Goal: Information Seeking & Learning: Learn about a topic

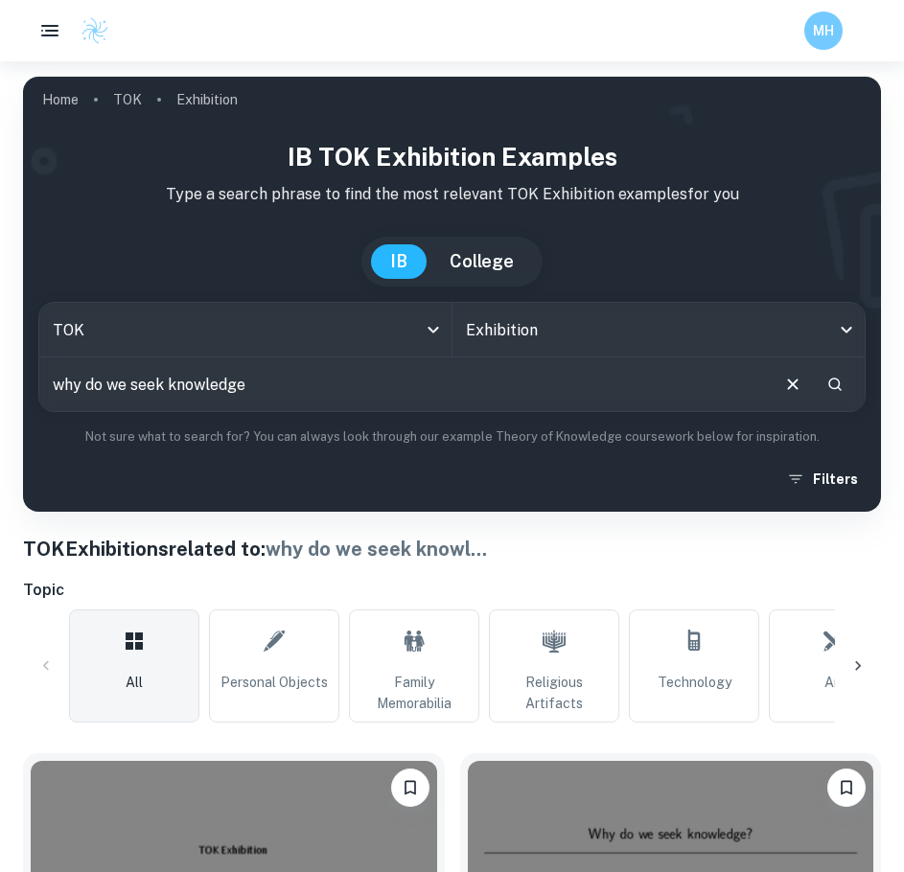
scroll to position [3803, 0]
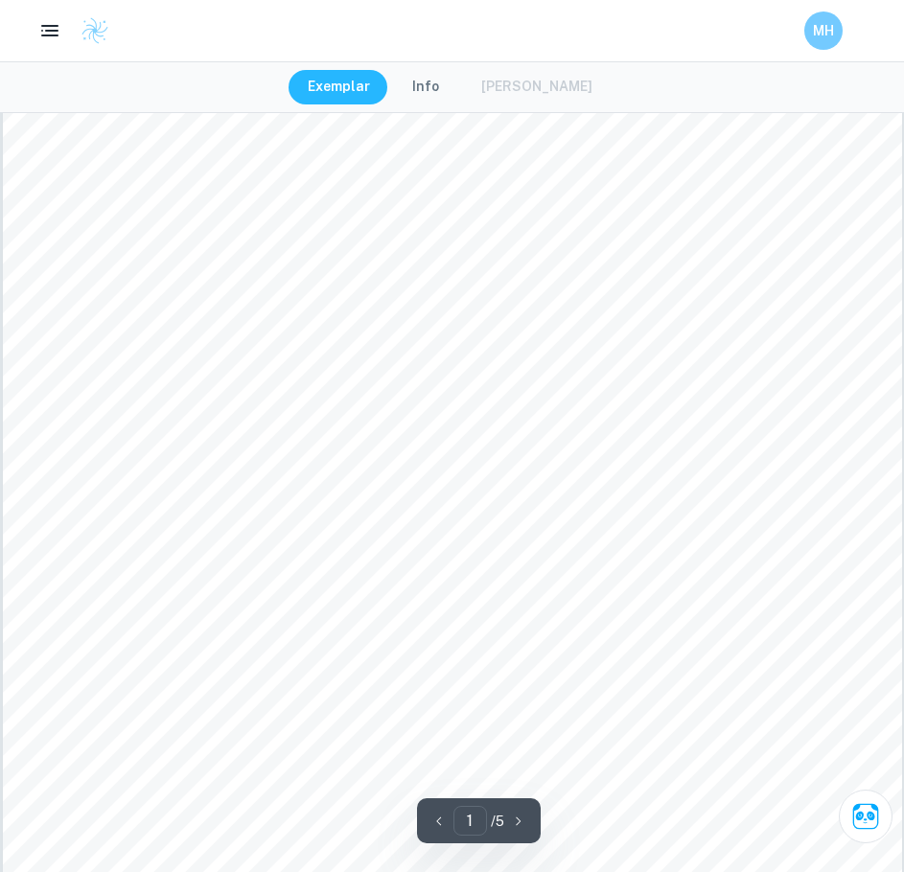
scroll to position [184, 0]
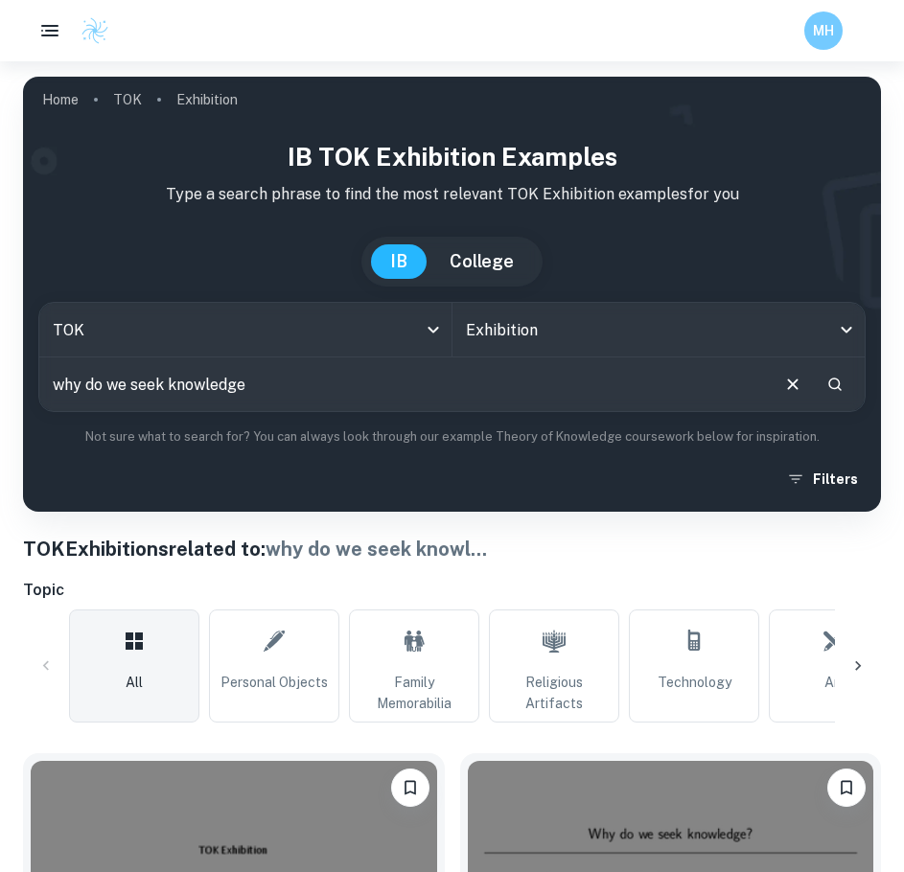
scroll to position [3803, 0]
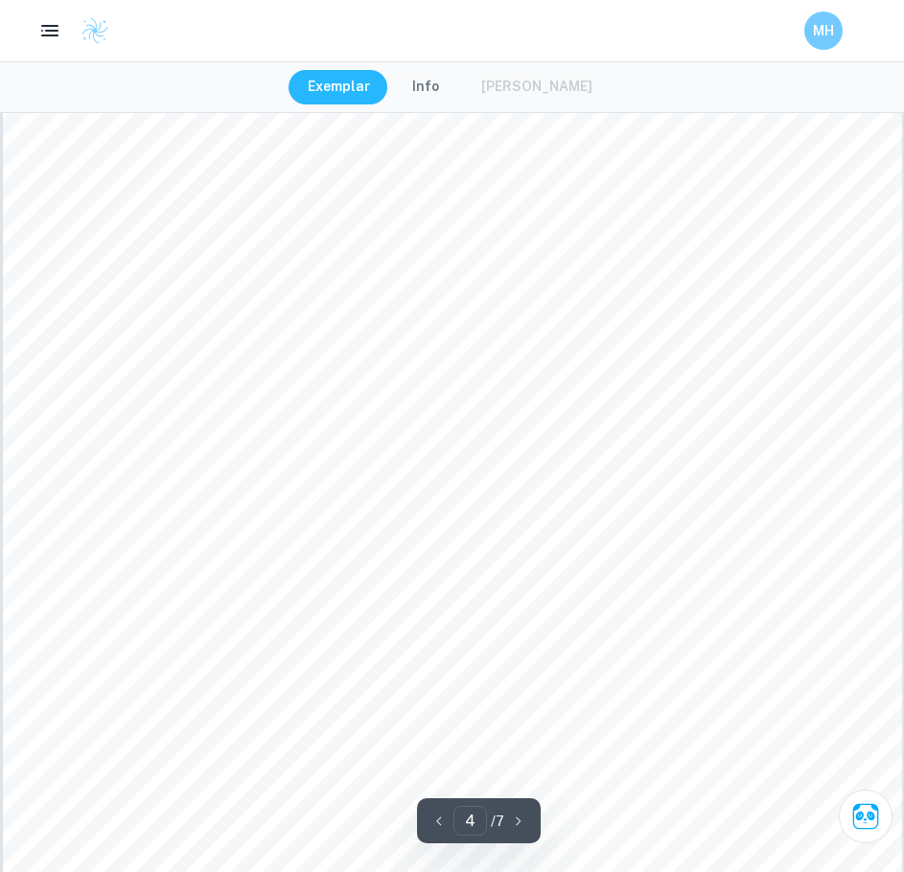
scroll to position [4632, 0]
